Goal: Task Accomplishment & Management: Manage account settings

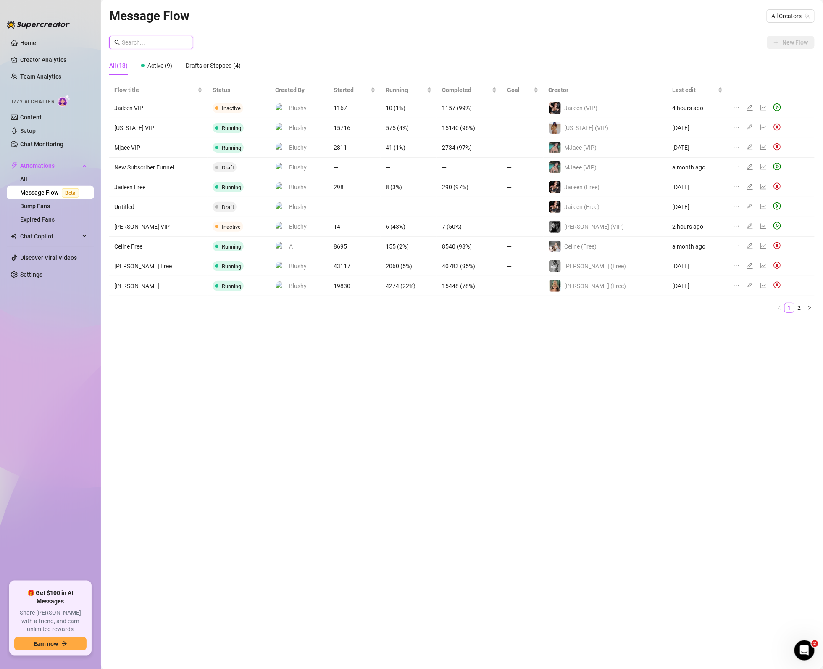
click at [154, 39] on input "text" at bounding box center [155, 42] width 66 height 9
drag, startPoint x: 16, startPoint y: 276, endPoint x: 1, endPoint y: 311, distance: 39.0
click at [20, 276] on link "Settings" at bounding box center [31, 274] width 22 height 7
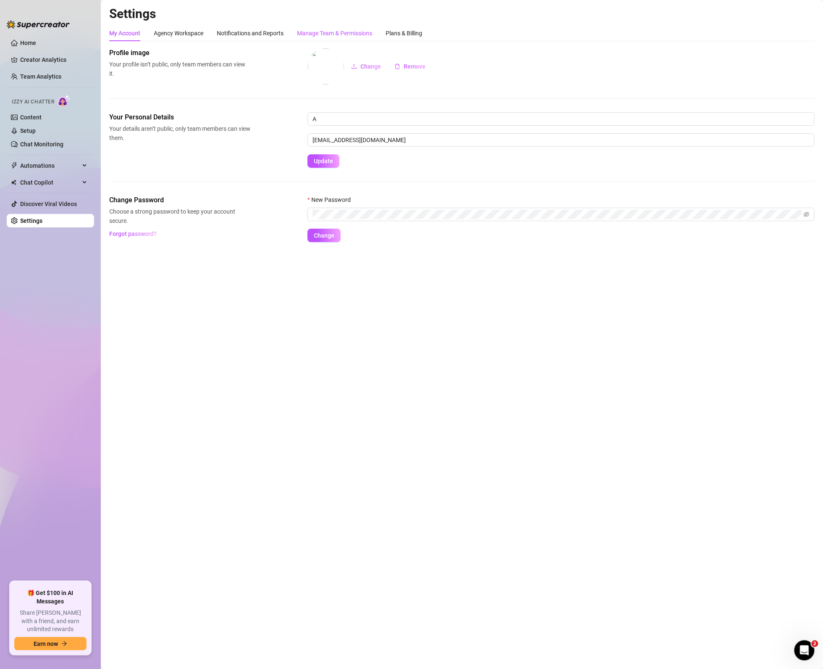
click at [323, 31] on div "Manage Team & Permissions" at bounding box center [334, 33] width 75 height 9
click at [316, 33] on div "Manage Team & Permissions" at bounding box center [334, 33] width 75 height 9
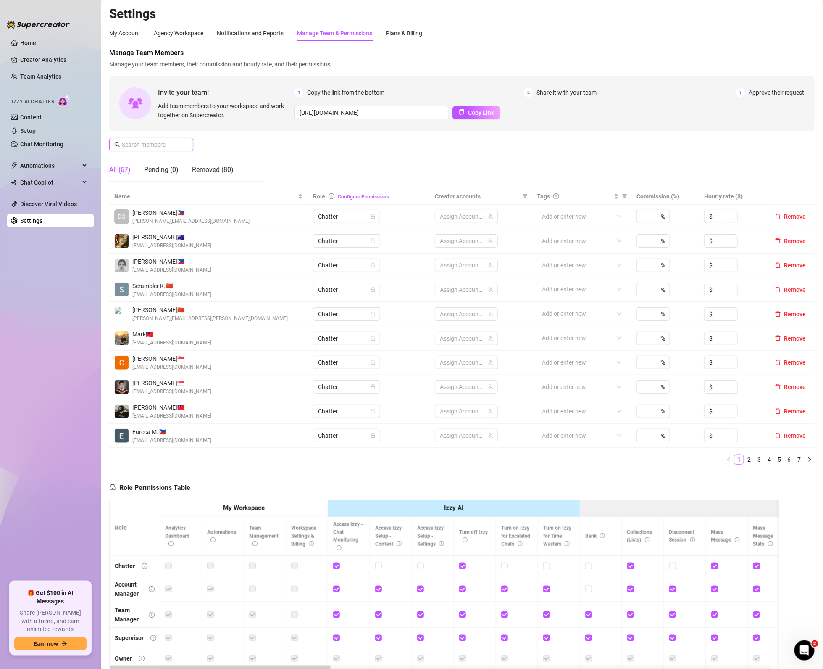
click at [144, 147] on input "text" at bounding box center [152, 144] width 60 height 9
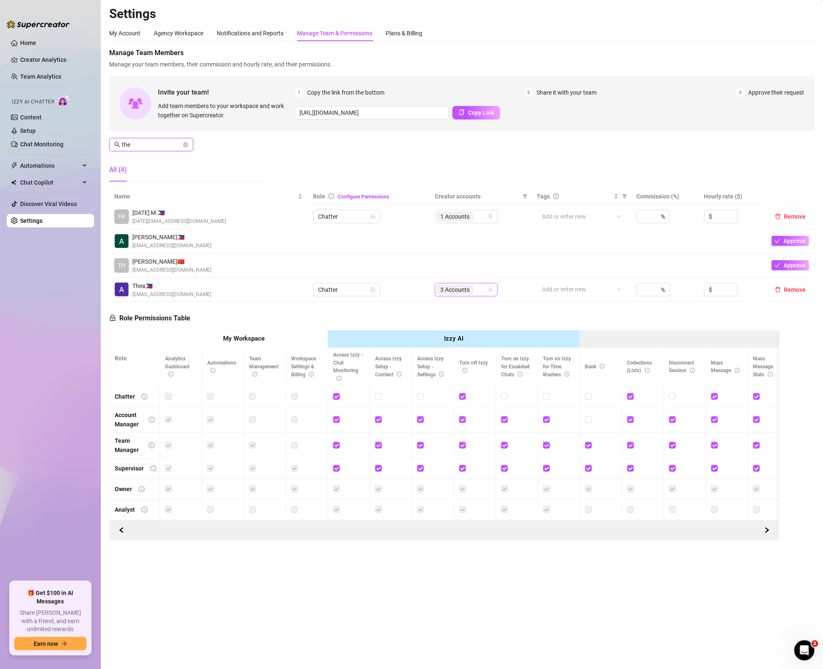
click at [480, 286] on div "3 Accounts" at bounding box center [462, 290] width 51 height 12
type input "the"
click at [467, 303] on div "Role Permissions Table Role My Workspace Izzy AI OnlyFans Side Menu OnlyFans Ch…" at bounding box center [444, 421] width 670 height 239
click at [467, 293] on span "3 Accounts" at bounding box center [454, 289] width 29 height 9
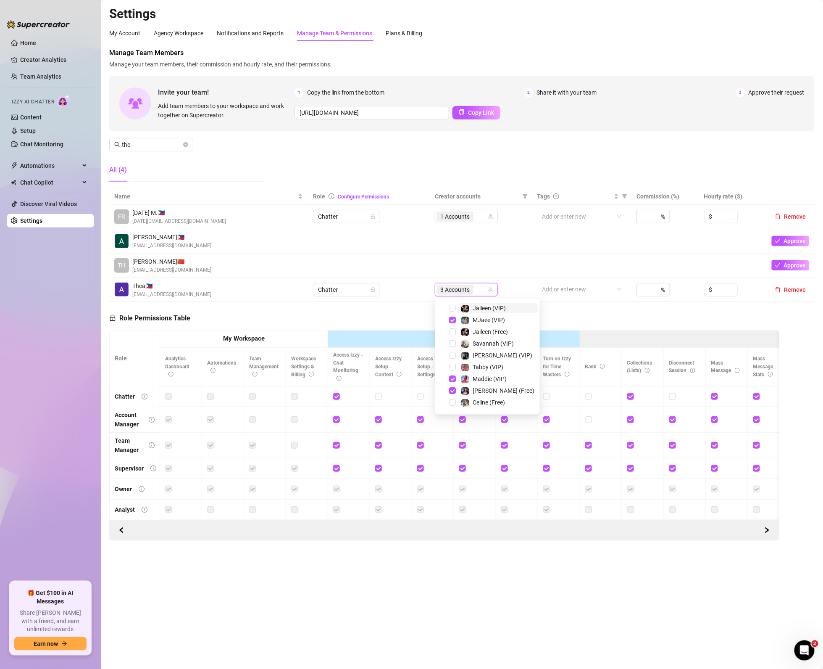
scroll to position [0, 0]
click at [447, 308] on input "Select all" at bounding box center [447, 307] width 7 height 7
checkbox input "false"
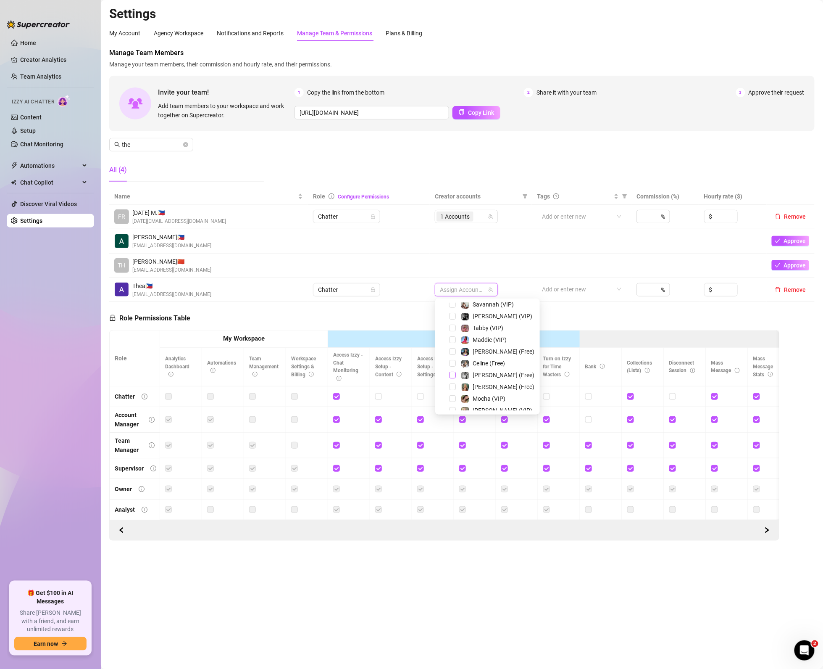
click at [449, 374] on span "Select tree node" at bounding box center [452, 374] width 7 height 7
click at [445, 318] on span at bounding box center [442, 316] width 10 height 10
click at [450, 316] on span "Select tree node" at bounding box center [452, 316] width 7 height 7
click at [374, 316] on div "Role Permissions Table Role My Workspace Izzy AI OnlyFans Side Menu OnlyFans Ch…" at bounding box center [444, 421] width 670 height 239
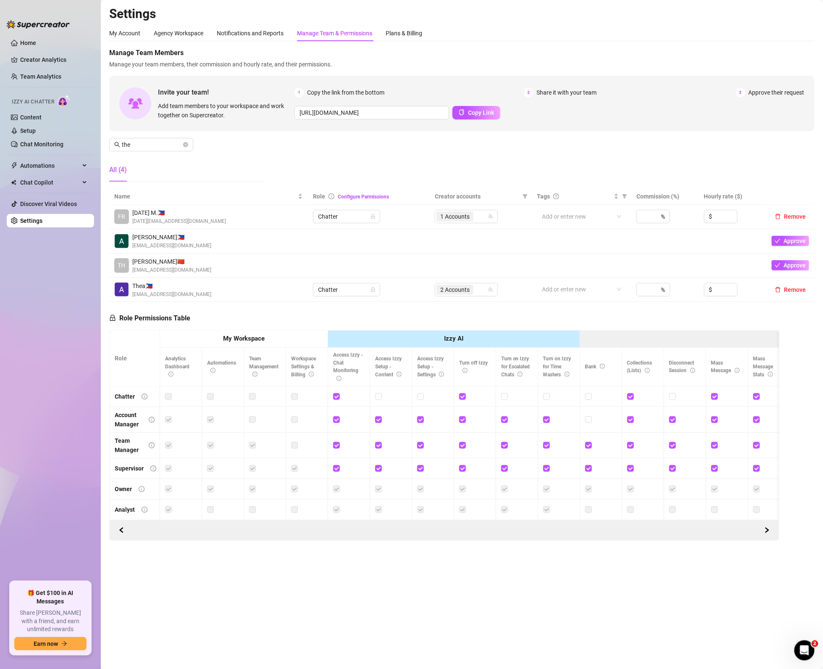
click at [292, 319] on div "Role Permissions Table Role My Workspace Izzy AI OnlyFans Side Menu OnlyFans Ch…" at bounding box center [444, 421] width 670 height 239
click at [185, 145] on icon "close-circle" at bounding box center [185, 144] width 5 height 5
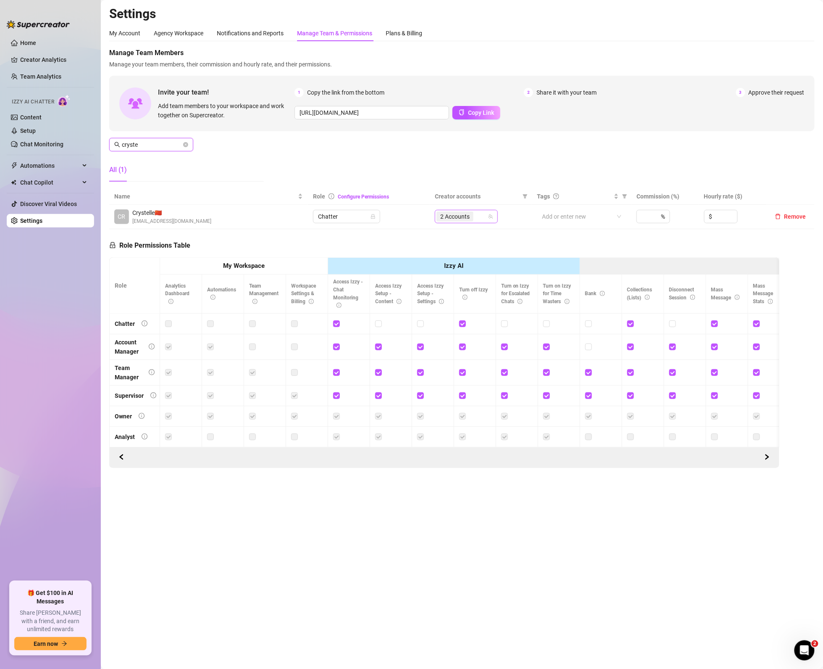
click at [460, 218] on span "2 Accounts" at bounding box center [454, 216] width 29 height 9
type input "cryste"
click at [450, 255] on span "Select tree node" at bounding box center [452, 258] width 7 height 7
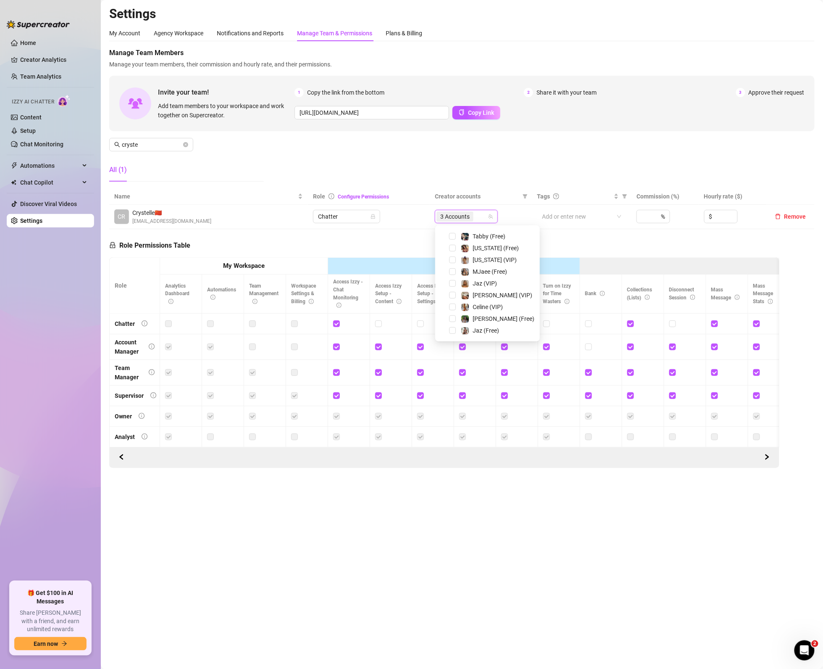
click at [547, 240] on div "Role Permissions Table Role My Workspace Izzy AI OnlyFans Side Menu OnlyFans Ch…" at bounding box center [444, 348] width 670 height 239
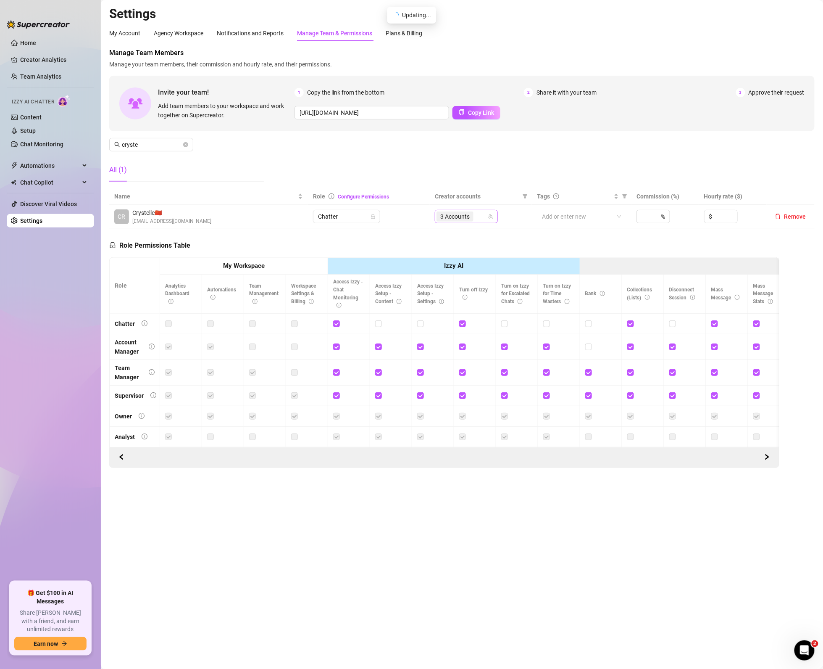
click at [472, 221] on span "3 Accounts" at bounding box center [455, 216] width 37 height 10
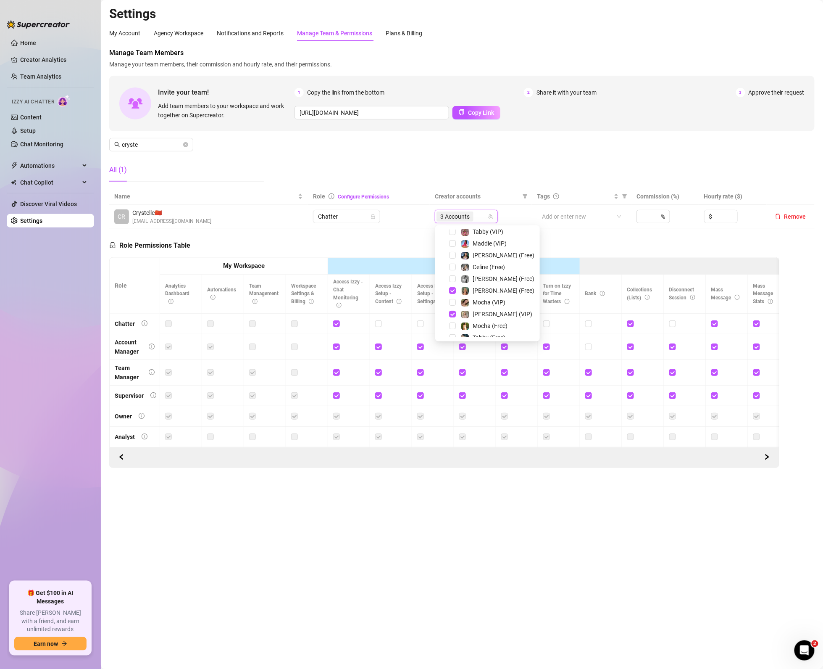
scroll to position [124, 0]
click at [455, 323] on span "Select tree node" at bounding box center [452, 322] width 7 height 7
